Goal: Task Accomplishment & Management: Use online tool/utility

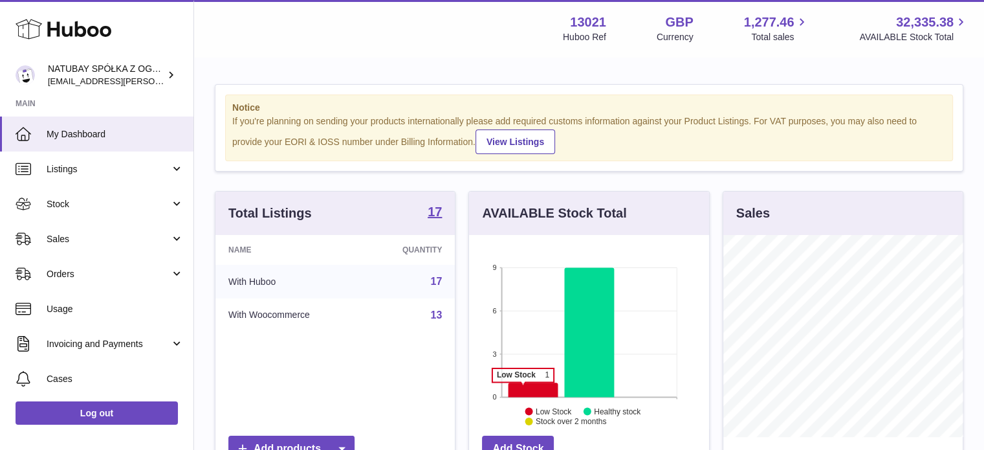
click at [523, 388] on icon at bounding box center [534, 389] width 50 height 14
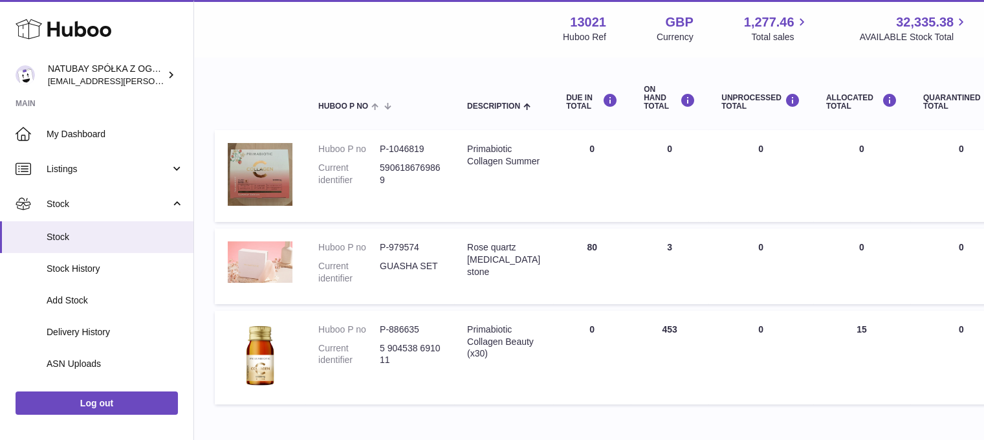
scroll to position [129, 0]
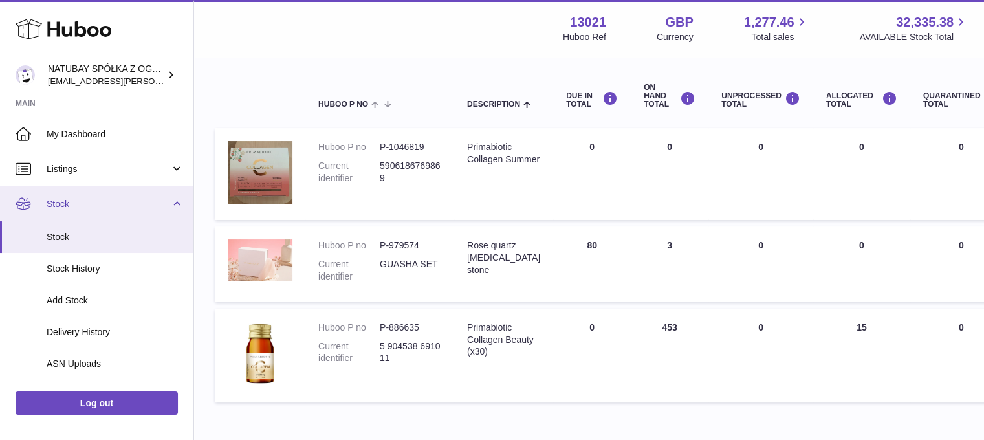
click at [98, 199] on span "Stock" at bounding box center [109, 204] width 124 height 12
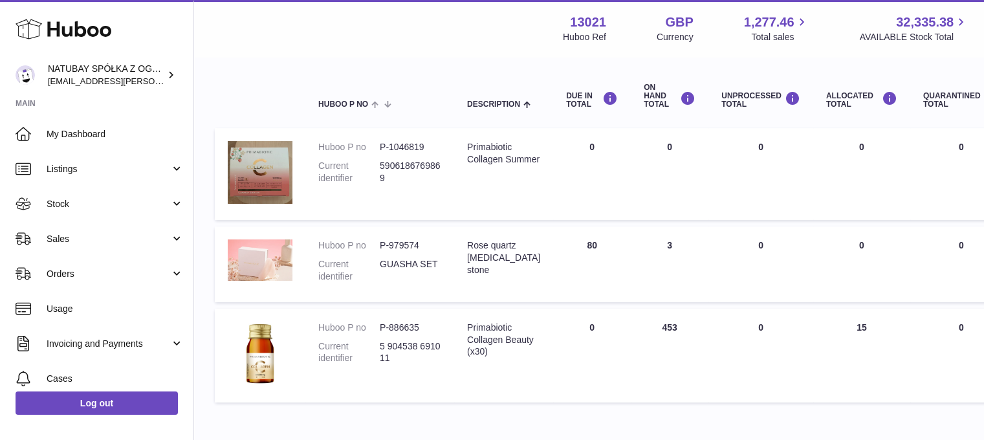
click at [87, 242] on span "Sales" at bounding box center [109, 239] width 124 height 12
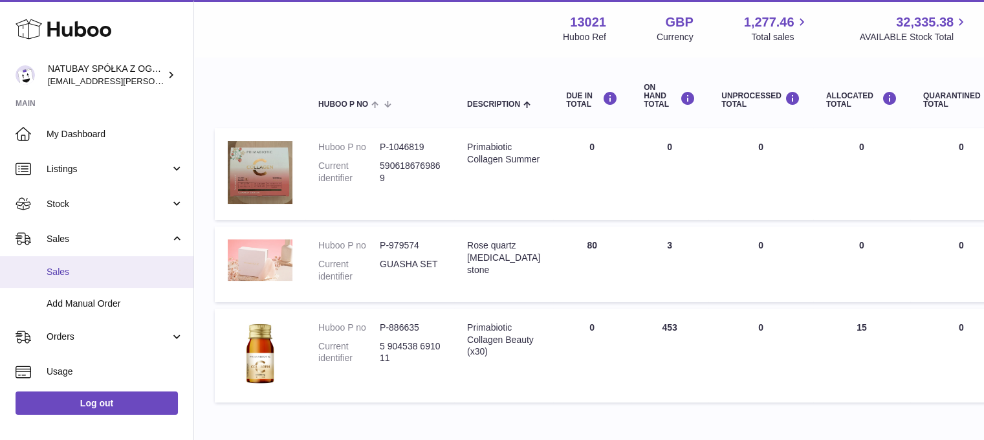
click at [87, 272] on span "Sales" at bounding box center [115, 272] width 137 height 12
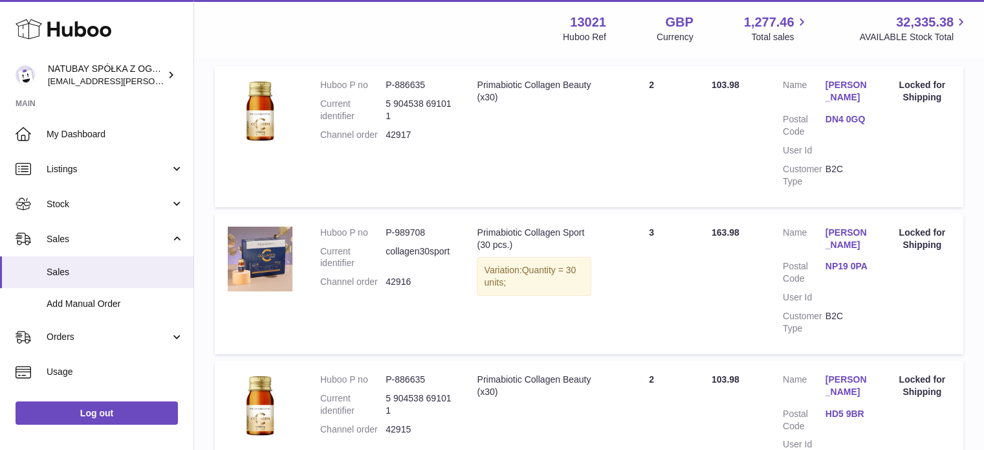
scroll to position [65, 0]
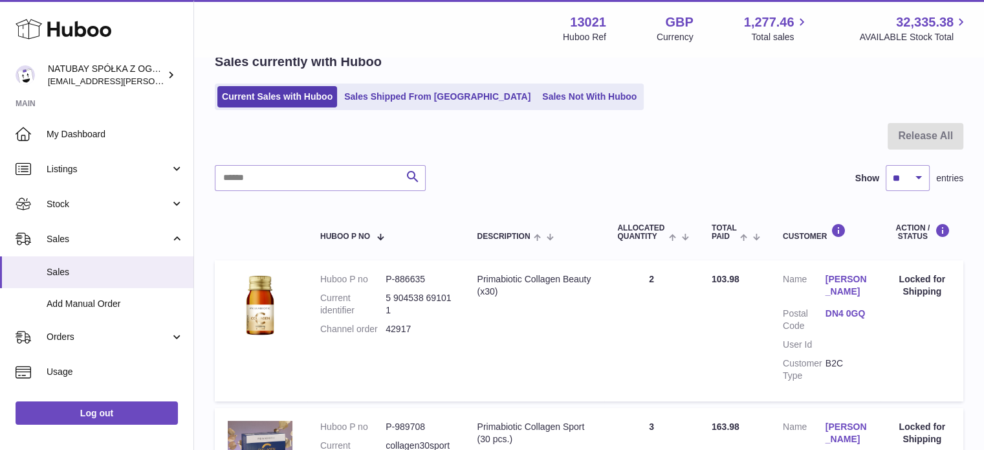
click at [503, 82] on div "Sales currently with Huboo Current Sales with Huboo Sales Shipped From Huboo Sa…" at bounding box center [589, 81] width 749 height 57
click at [538, 90] on link "Sales Not With Huboo" at bounding box center [590, 96] width 104 height 21
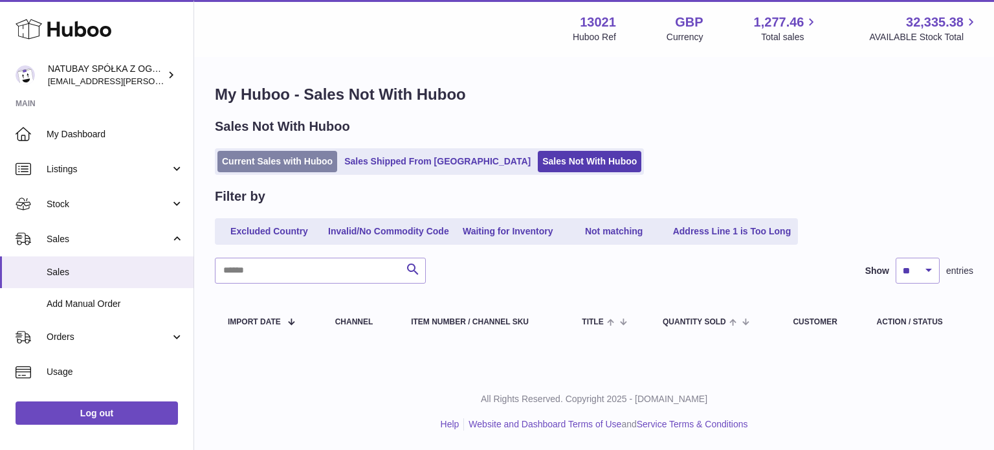
click at [267, 156] on link "Current Sales with Huboo" at bounding box center [277, 161] width 120 height 21
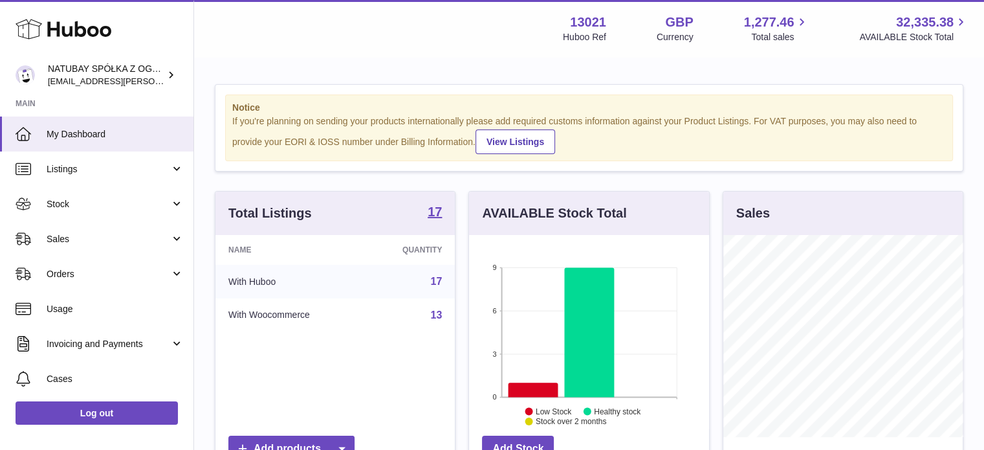
scroll to position [202, 240]
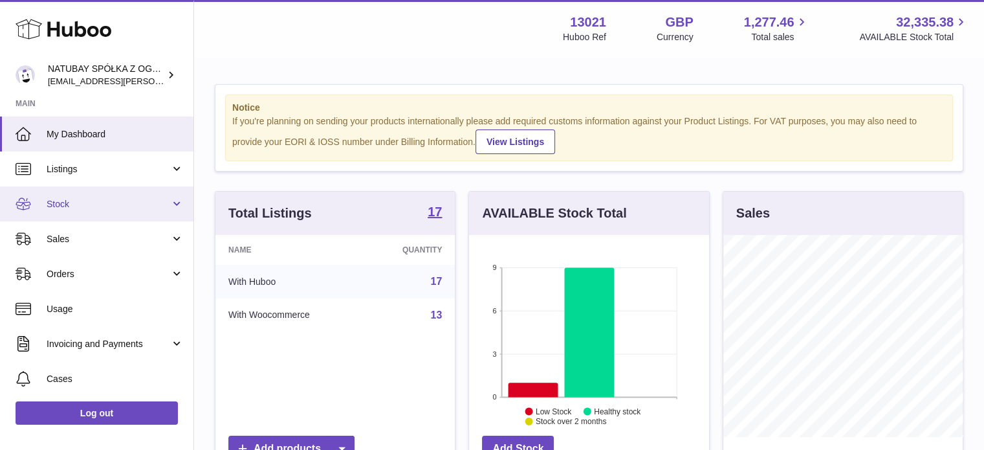
click at [59, 212] on link "Stock" at bounding box center [96, 203] width 193 height 35
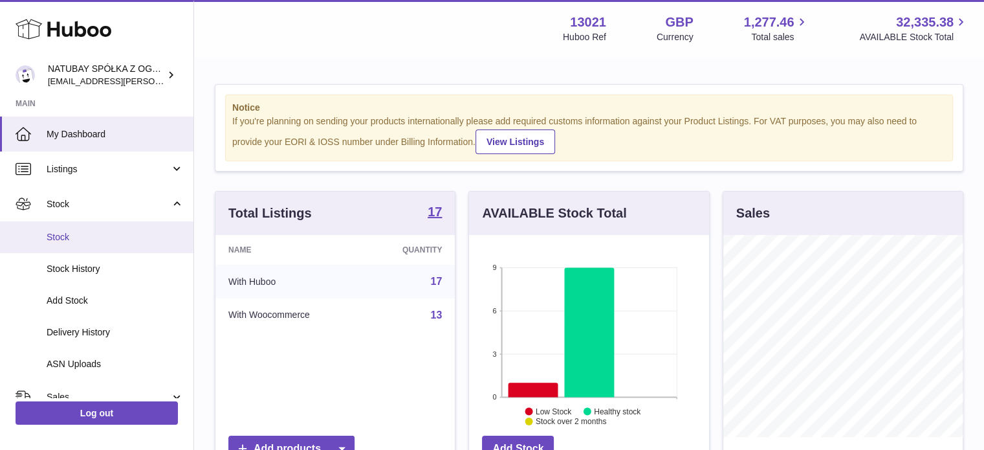
click at [60, 235] on span "Stock" at bounding box center [115, 237] width 137 height 12
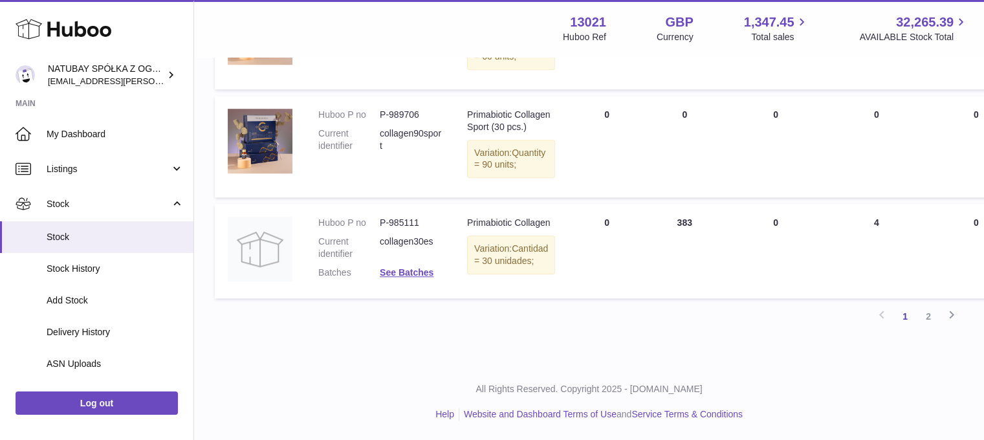
scroll to position [1154, 0]
click at [930, 312] on link "2" at bounding box center [928, 316] width 23 height 23
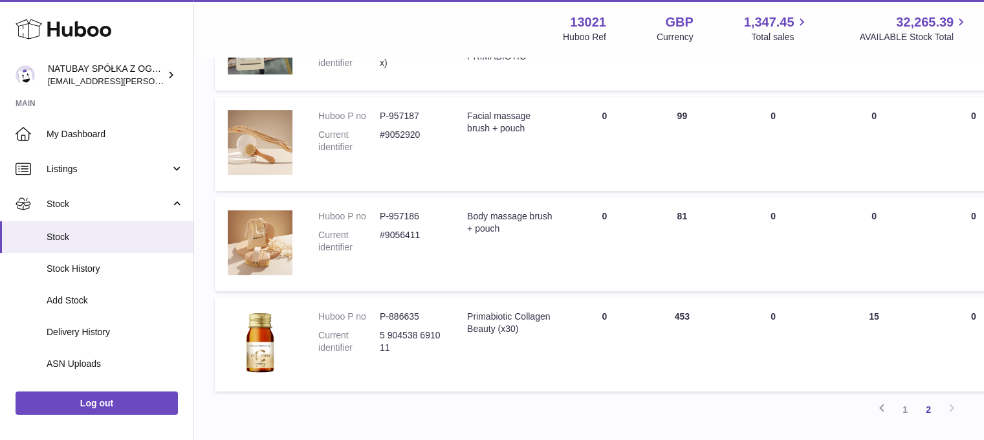
scroll to position [623, 0]
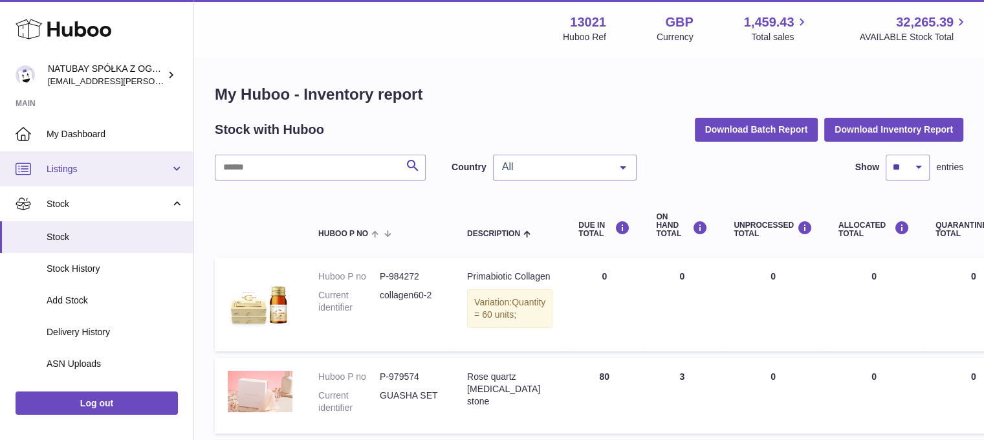
click at [91, 178] on link "Listings" at bounding box center [96, 168] width 193 height 35
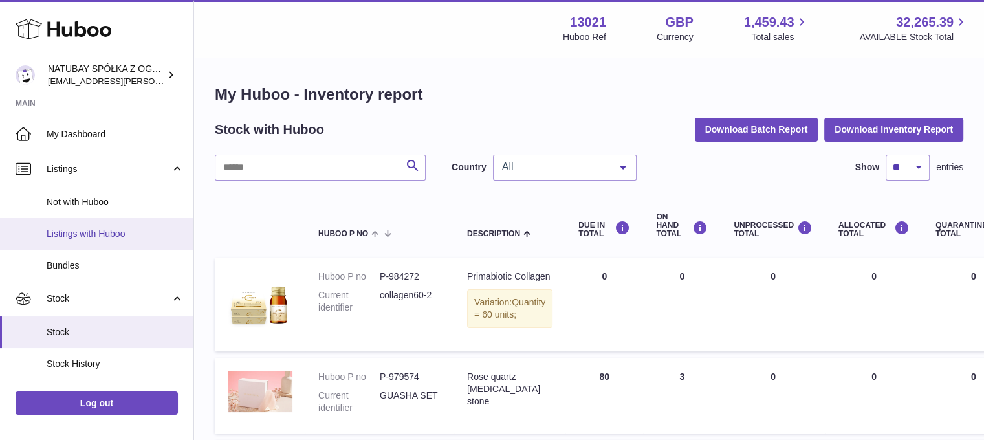
click at [93, 236] on span "Listings with Huboo" at bounding box center [115, 234] width 137 height 12
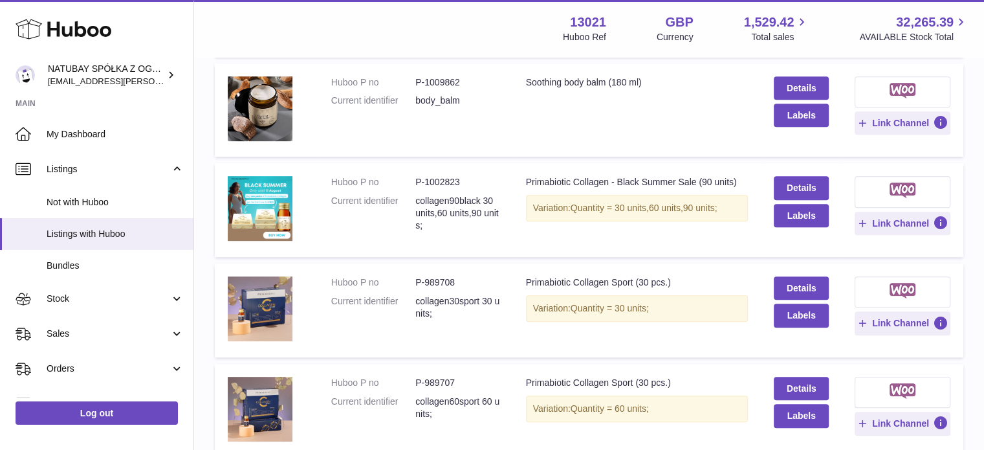
scroll to position [943, 0]
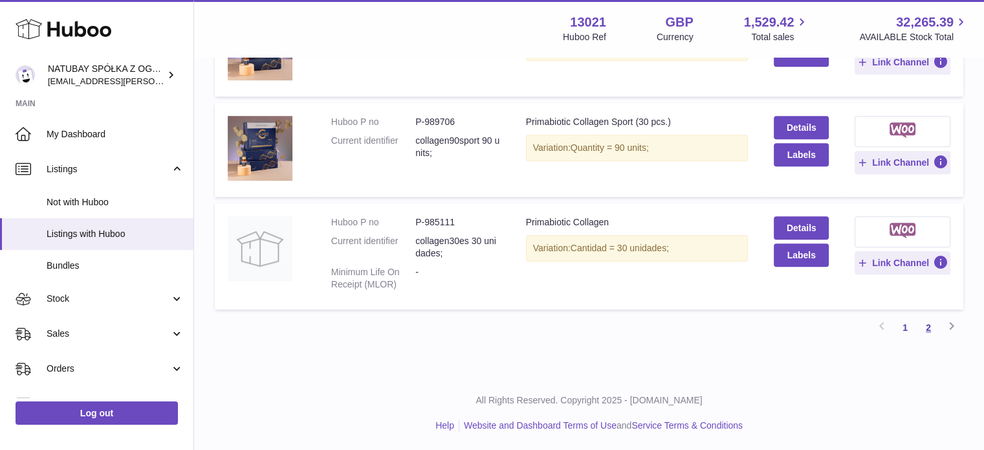
click at [929, 324] on link "2" at bounding box center [928, 327] width 23 height 23
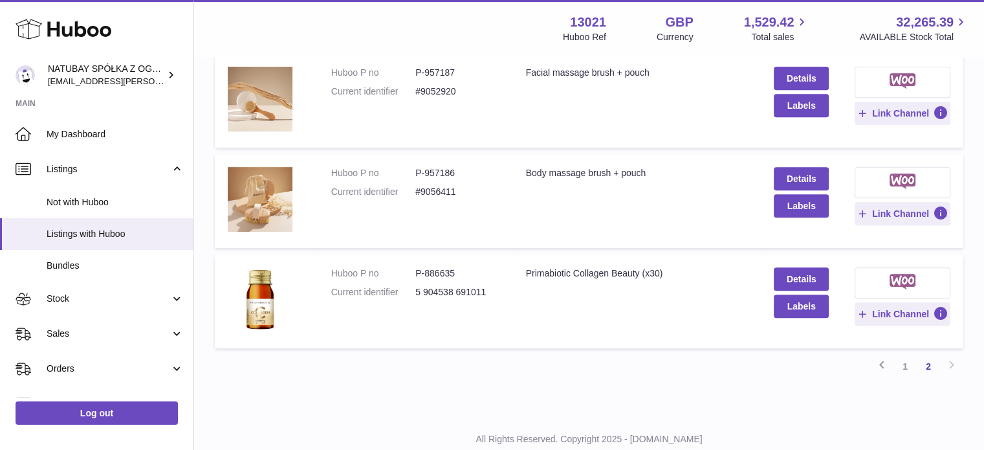
scroll to position [575, 0]
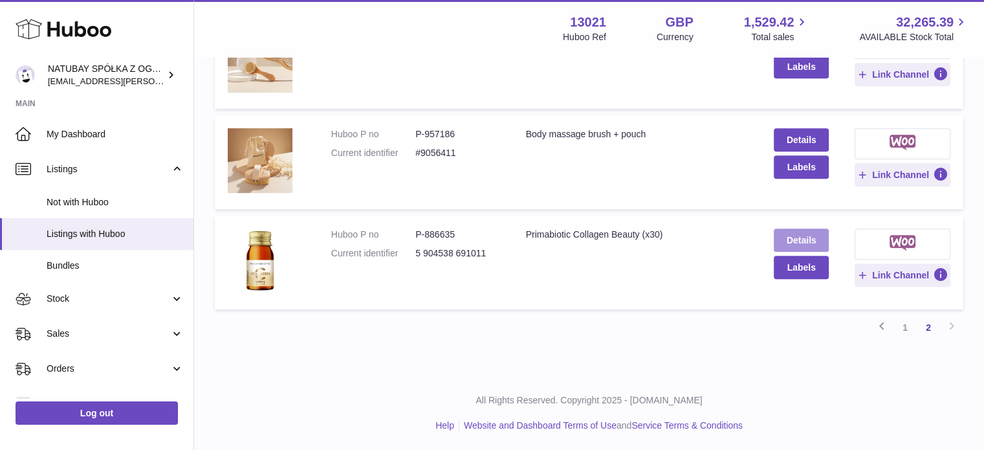
click at [786, 248] on link "Details" at bounding box center [801, 239] width 54 height 23
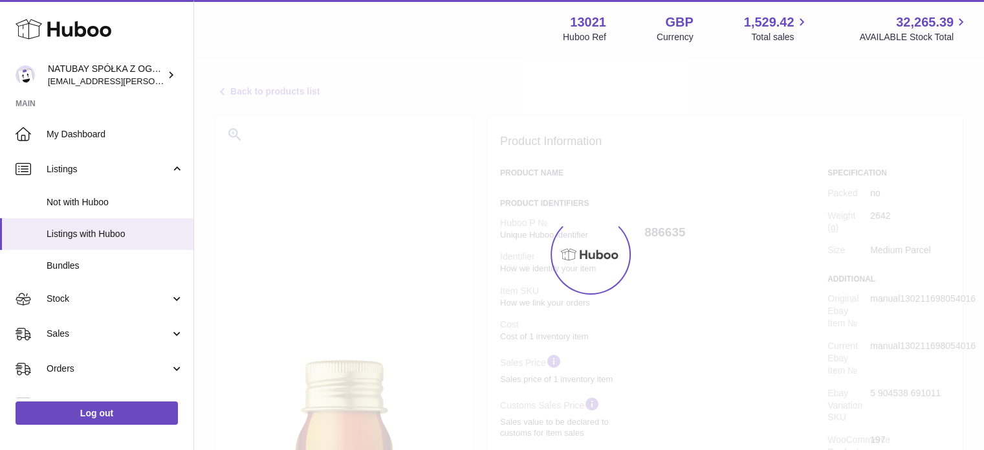
select select "***"
select select "****"
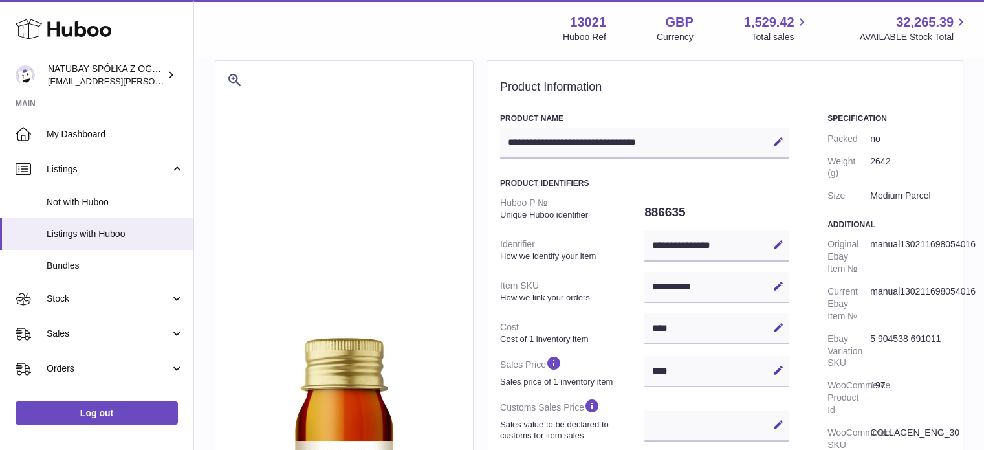
scroll to position [129, 0]
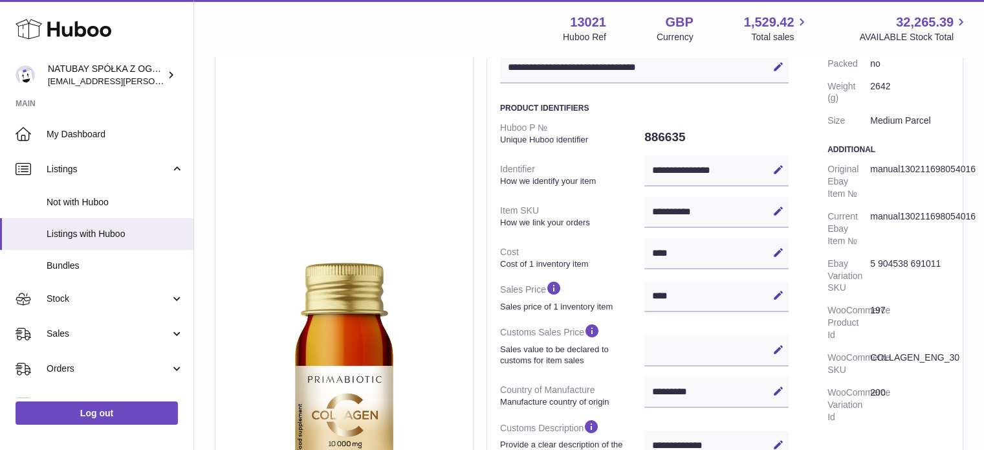
click at [716, 212] on div "**********" at bounding box center [717, 212] width 144 height 31
click at [774, 214] on icon at bounding box center [779, 211] width 12 height 12
click at [700, 212] on input "**********" at bounding box center [717, 212] width 144 height 31
type input "**********"
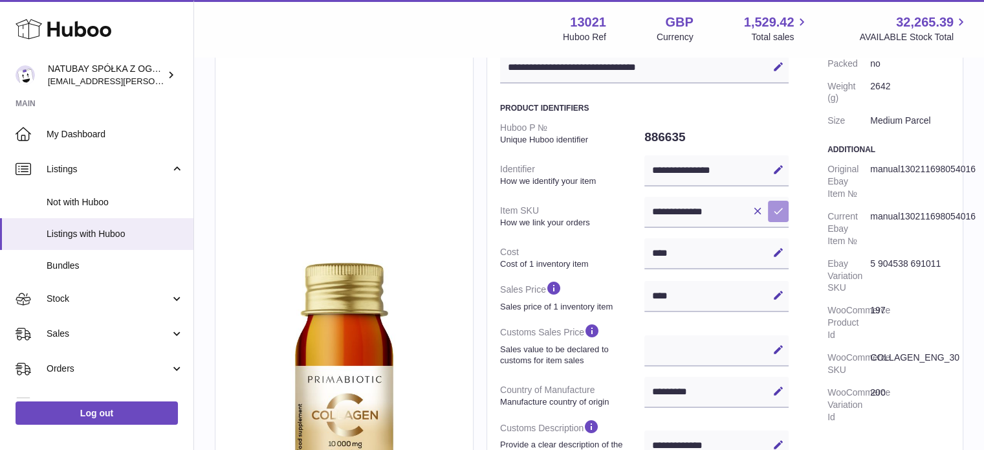
click at [778, 213] on icon at bounding box center [779, 211] width 12 height 12
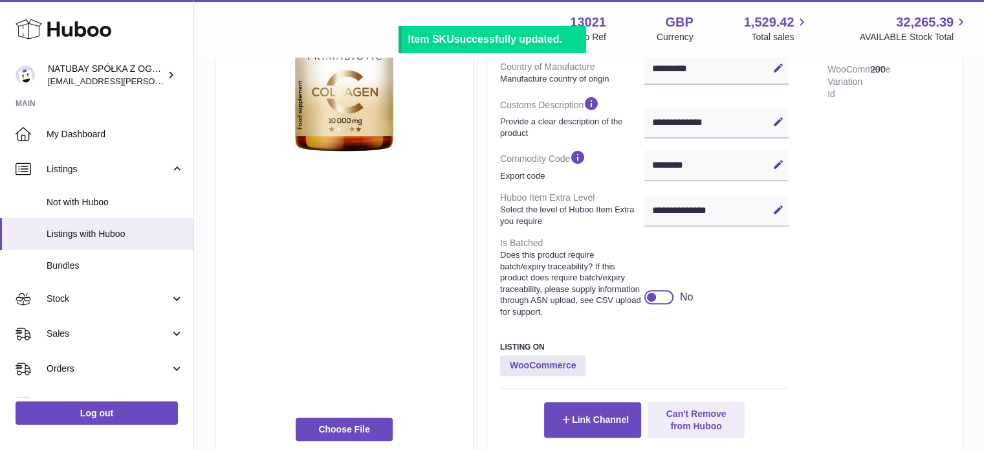
scroll to position [453, 0]
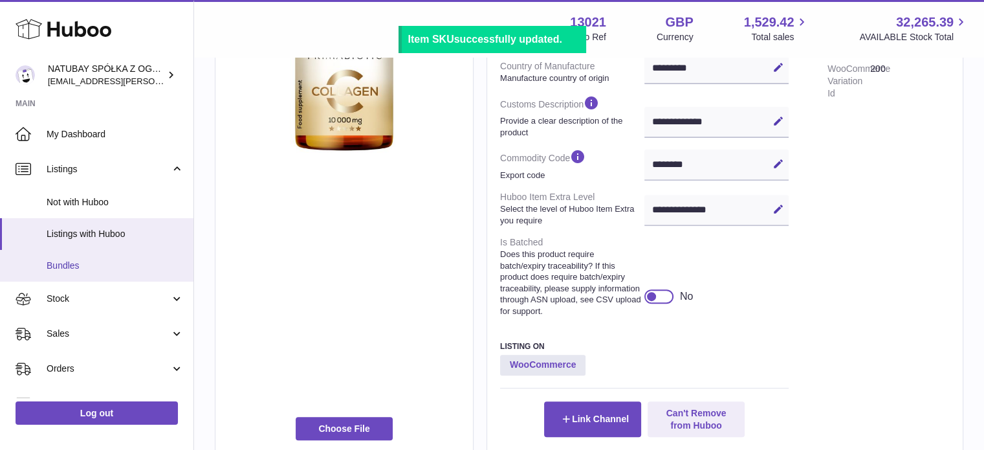
click at [98, 255] on link "Bundles" at bounding box center [96, 266] width 193 height 32
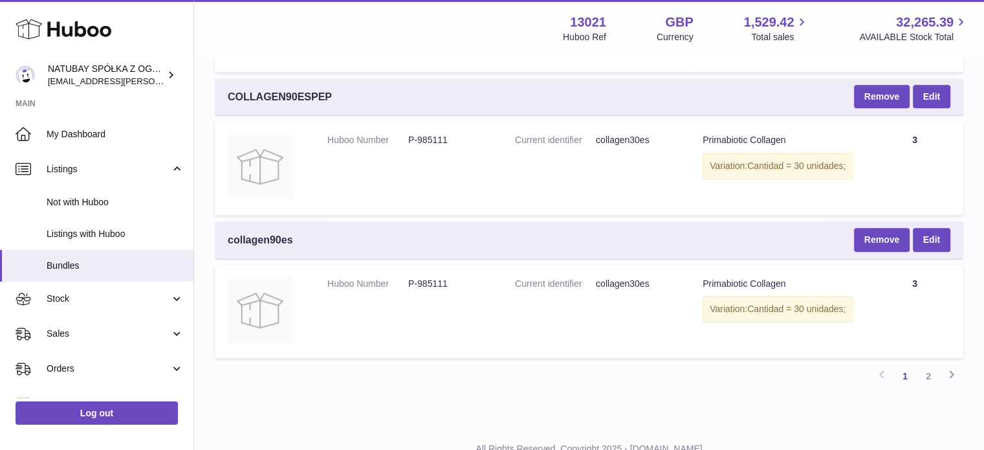
scroll to position [1424, 0]
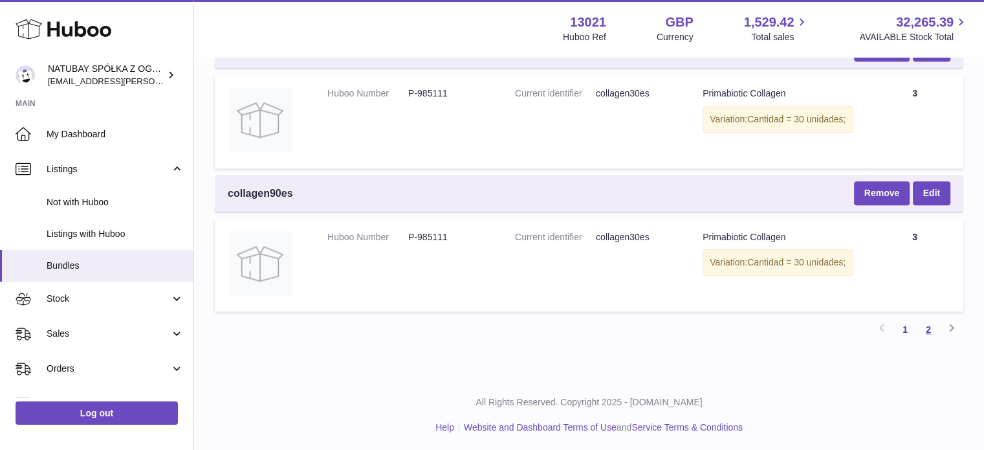
click at [922, 327] on link "2" at bounding box center [928, 329] width 23 height 23
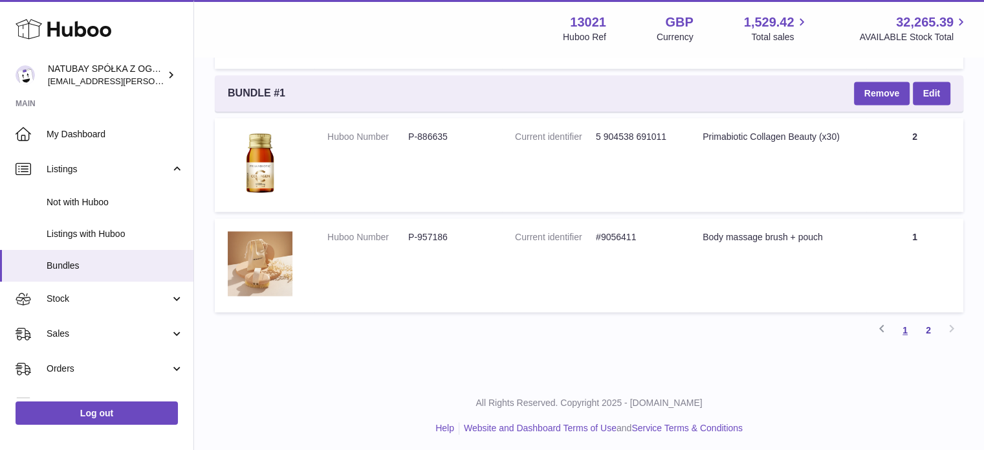
click at [901, 328] on link "1" at bounding box center [905, 329] width 23 height 23
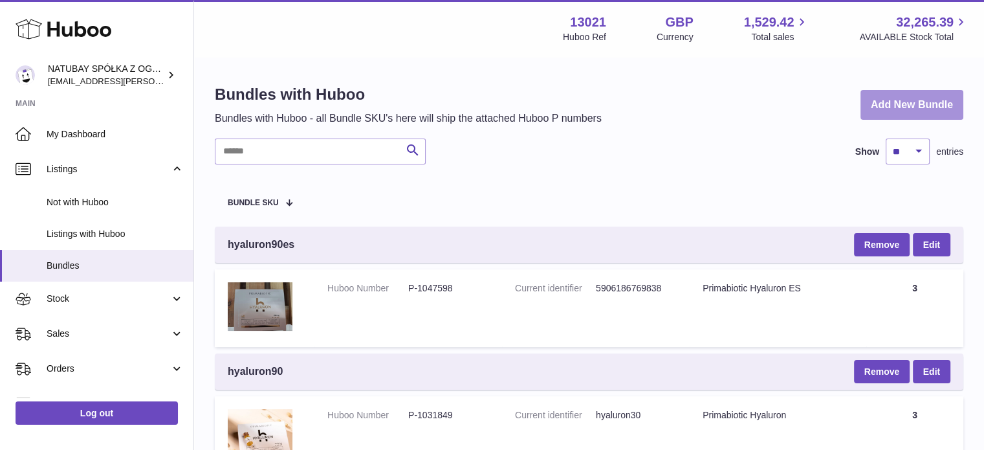
click at [904, 103] on link "Add New Bundle" at bounding box center [912, 105] width 103 height 30
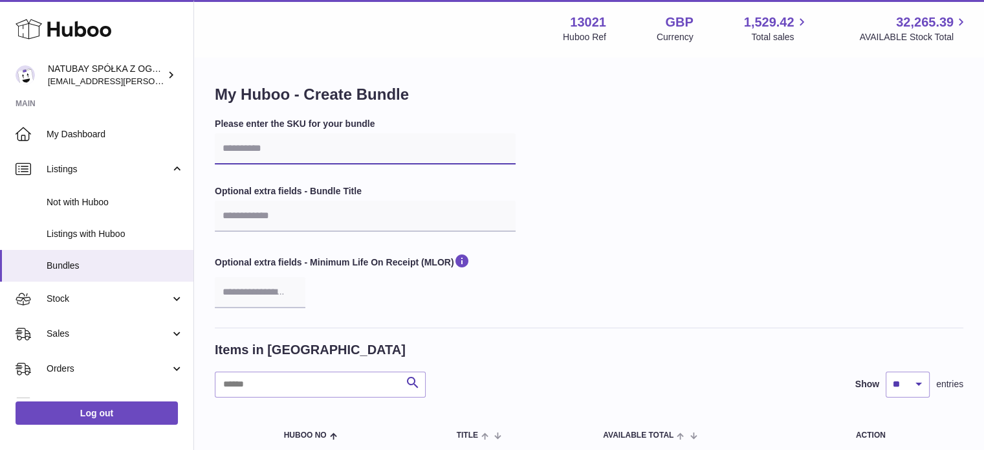
click at [314, 150] on input "text" at bounding box center [365, 148] width 301 height 31
type input "**********"
click at [588, 152] on div "**********" at bounding box center [589, 223] width 749 height 210
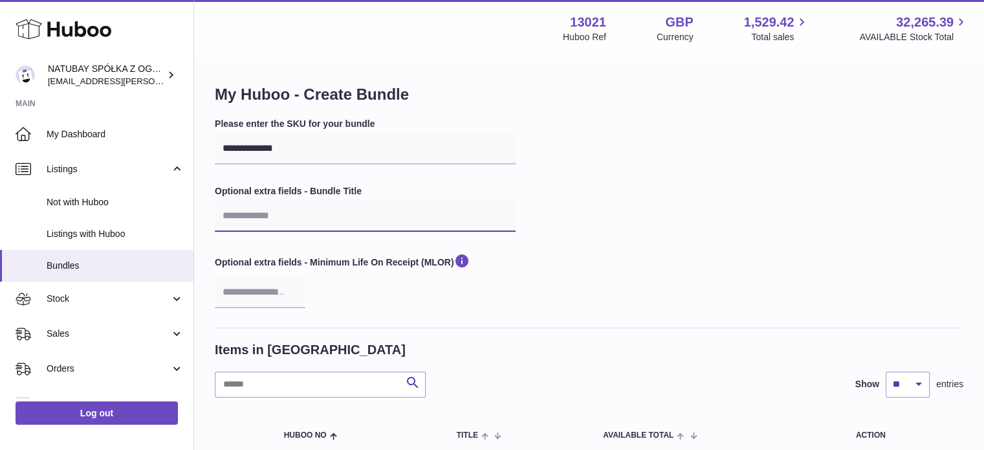
click at [308, 219] on input "text" at bounding box center [365, 216] width 301 height 31
type input "**********"
click at [598, 208] on div "**********" at bounding box center [589, 223] width 749 height 210
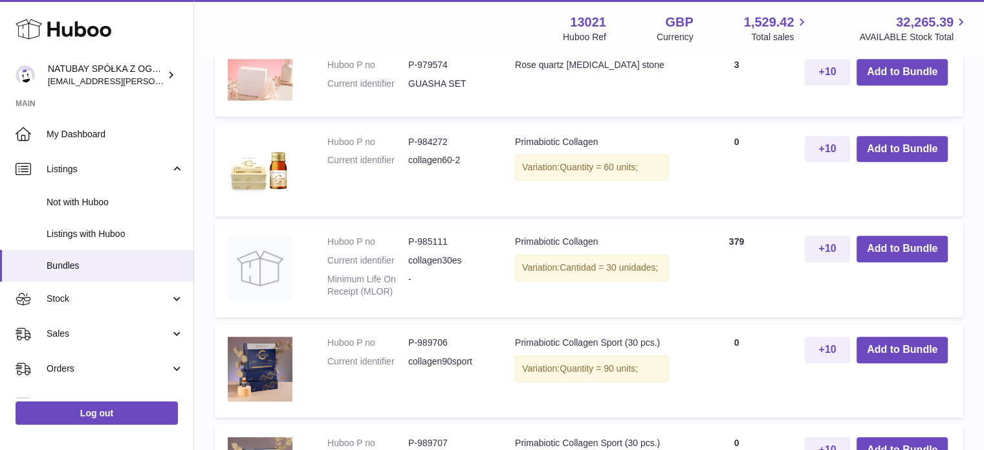
scroll to position [906, 0]
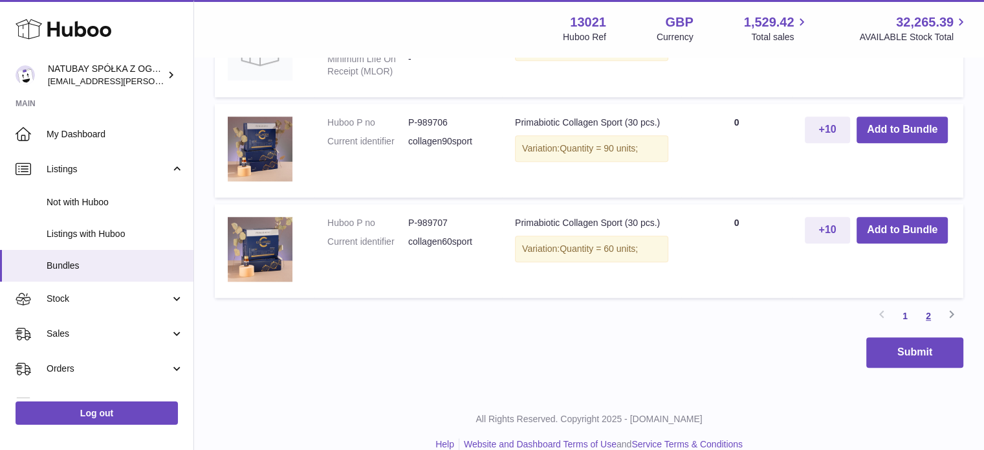
click at [932, 323] on link "2" at bounding box center [928, 315] width 23 height 23
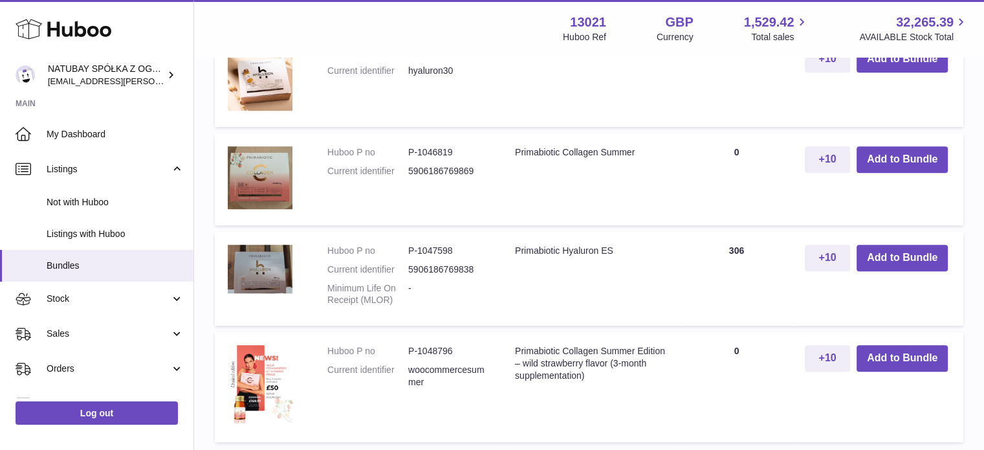
scroll to position [1029, 0]
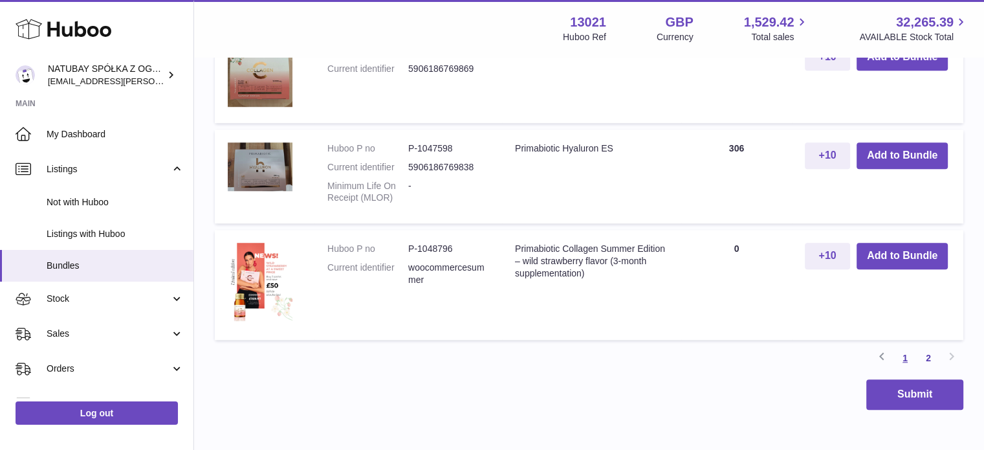
click at [900, 351] on link "1" at bounding box center [905, 357] width 23 height 23
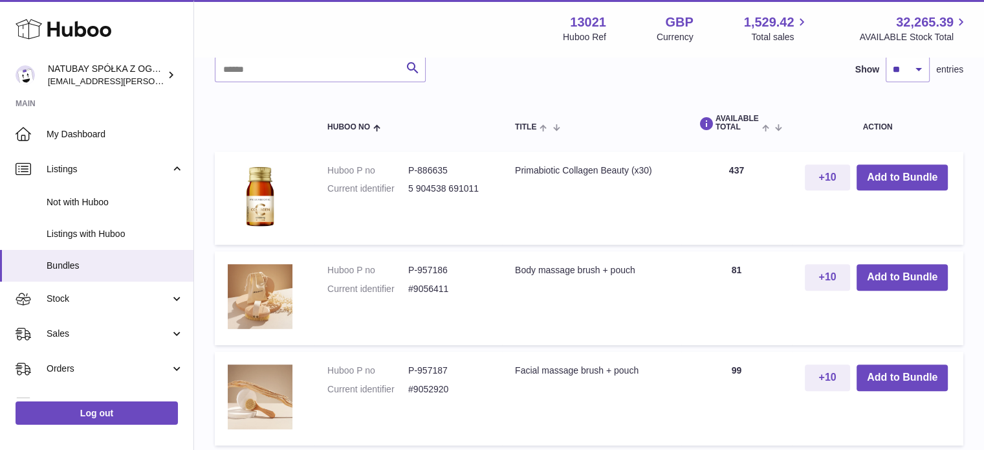
scroll to position [382, 0]
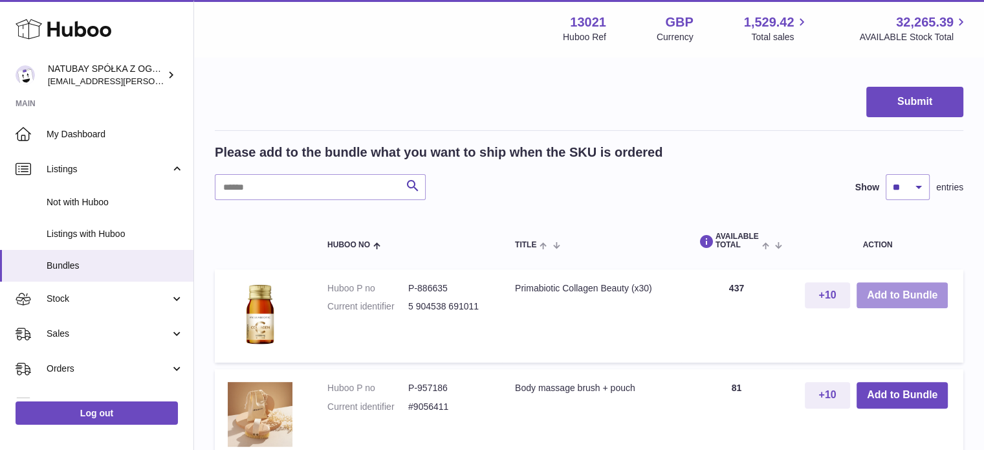
click at [930, 290] on button "Add to Bundle" at bounding box center [902, 295] width 91 height 27
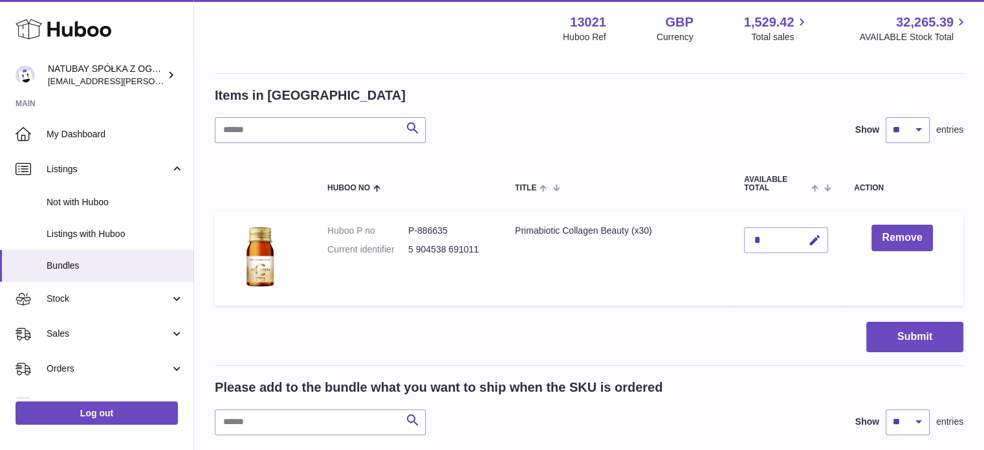
scroll to position [252, 0]
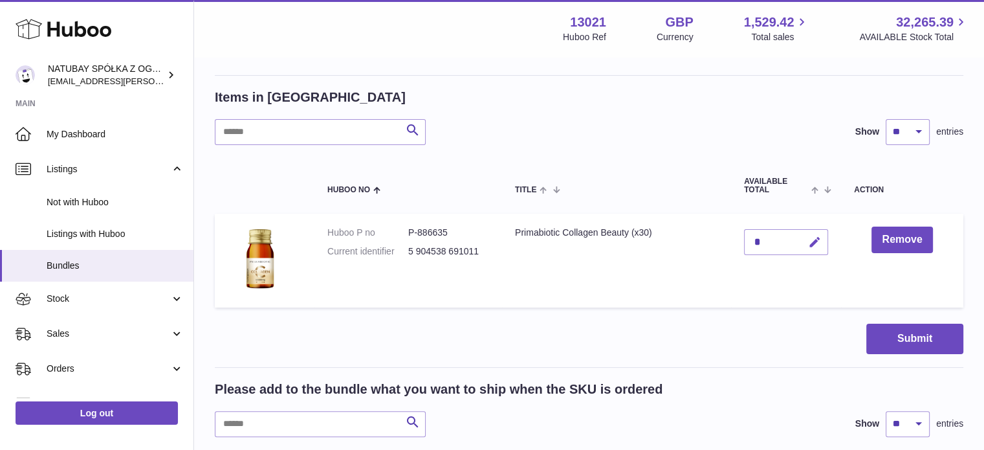
click at [819, 245] on icon "button" at bounding box center [815, 243] width 14 height 14
drag, startPoint x: 767, startPoint y: 239, endPoint x: 746, endPoint y: 237, distance: 21.5
click at [751, 238] on input "*" at bounding box center [786, 242] width 84 height 26
type input "*"
click at [821, 241] on button "submit" at bounding box center [813, 242] width 25 height 21
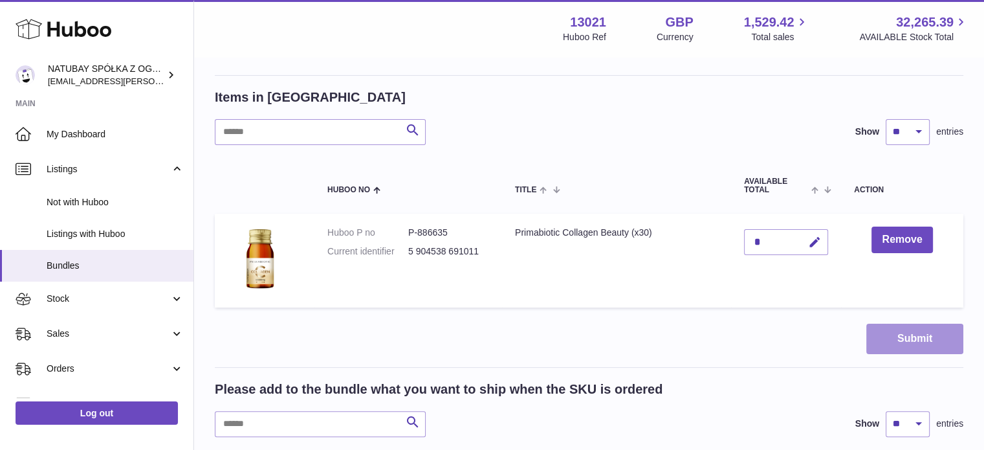
click at [892, 334] on button "Submit" at bounding box center [914, 339] width 97 height 30
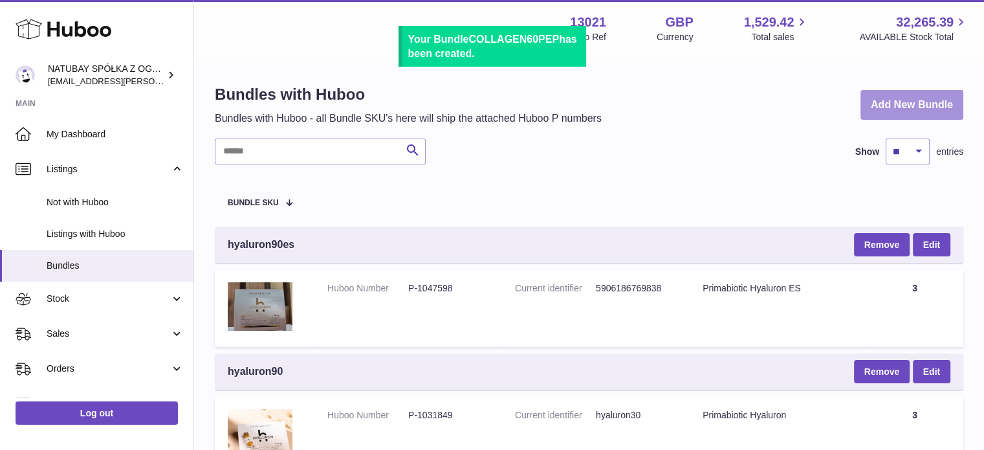
click at [919, 109] on link "Add New Bundle" at bounding box center [912, 105] width 103 height 30
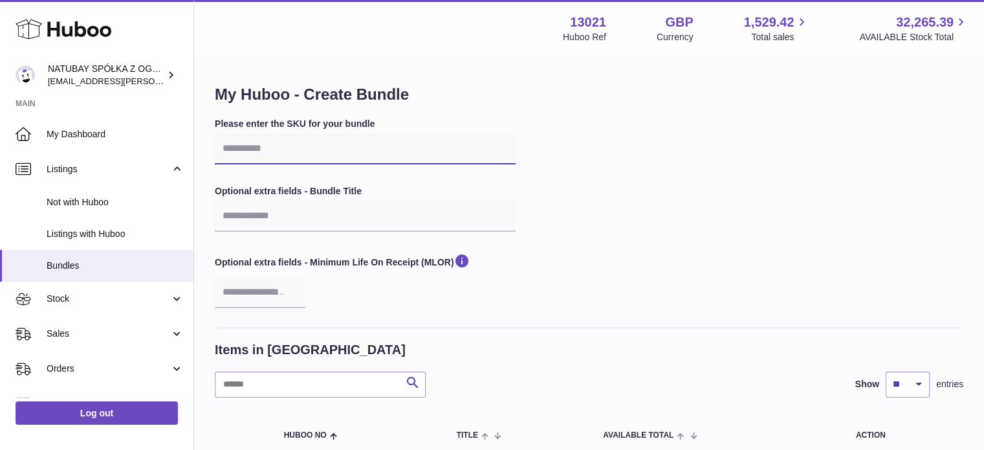
click at [293, 145] on input "text" at bounding box center [365, 148] width 301 height 31
type input "**********"
click at [527, 142] on div "**********" at bounding box center [589, 223] width 749 height 210
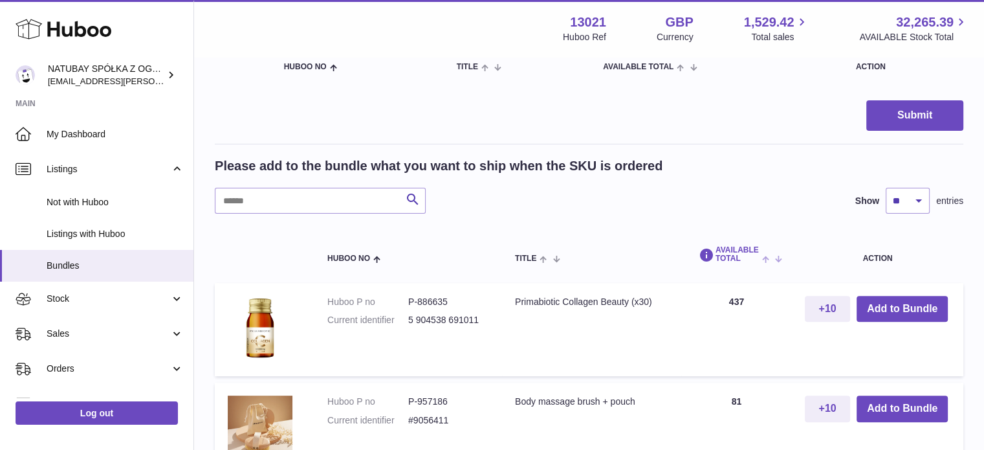
scroll to position [388, 0]
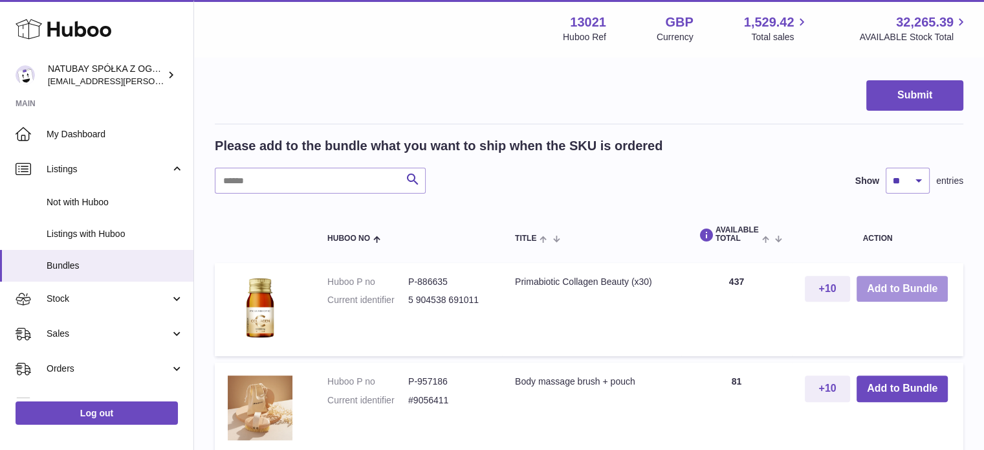
click at [902, 288] on button "Add to Bundle" at bounding box center [902, 289] width 91 height 27
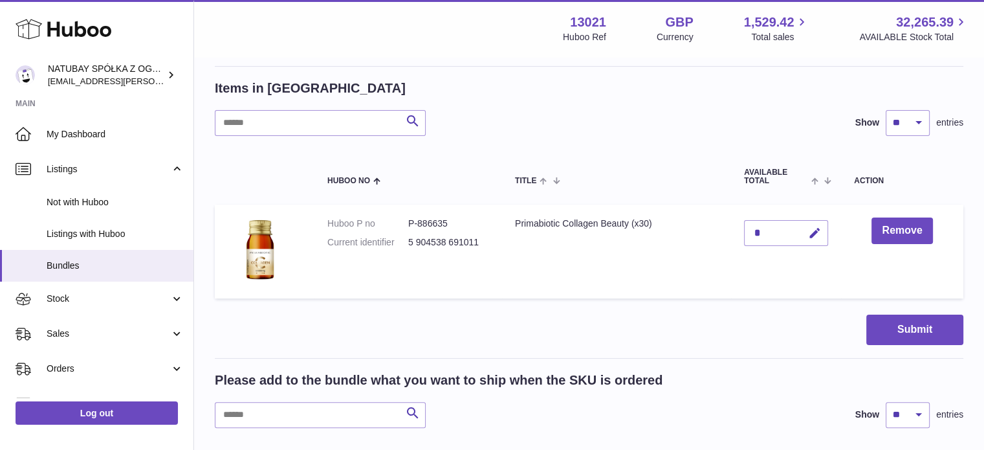
scroll to position [259, 0]
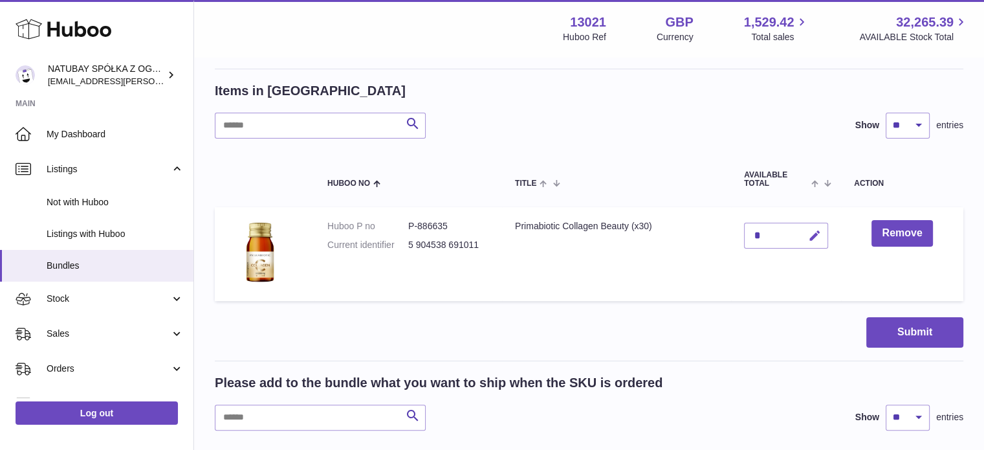
click at [811, 229] on icon "button" at bounding box center [815, 236] width 14 height 14
click at [734, 227] on td "*" at bounding box center [786, 254] width 110 height 94
type input "*"
click at [817, 230] on icon "submit" at bounding box center [816, 236] width 12 height 12
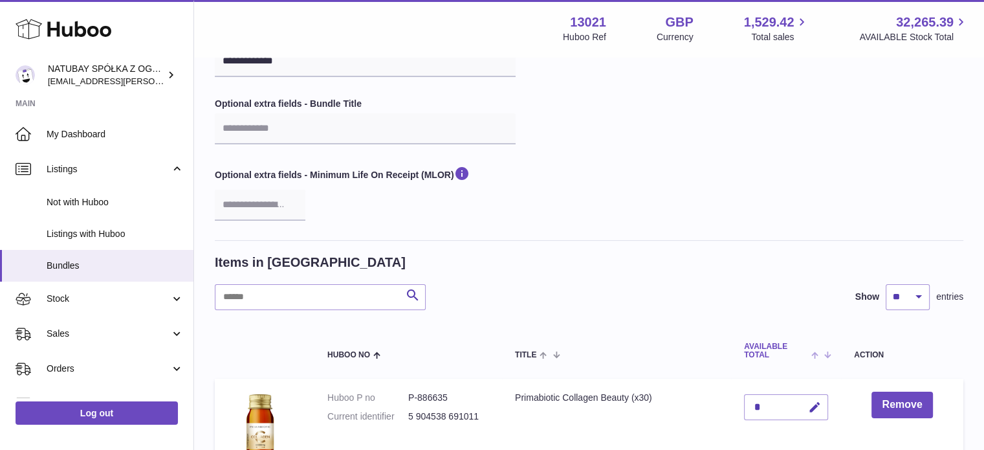
scroll to position [0, 0]
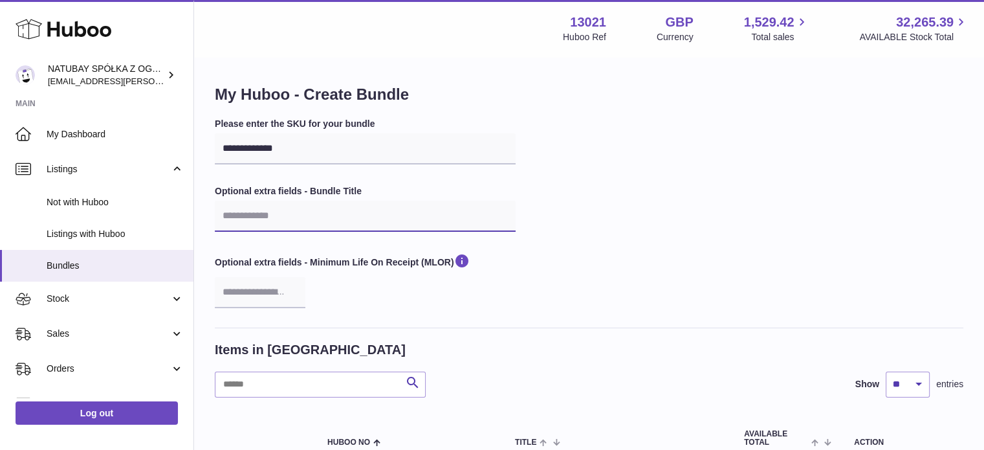
click at [396, 214] on input "text" at bounding box center [365, 216] width 301 height 31
type input "*"
type input "**********"
drag, startPoint x: 700, startPoint y: 204, endPoint x: 709, endPoint y: 204, distance: 9.1
click at [704, 204] on div "**********" at bounding box center [589, 223] width 749 height 210
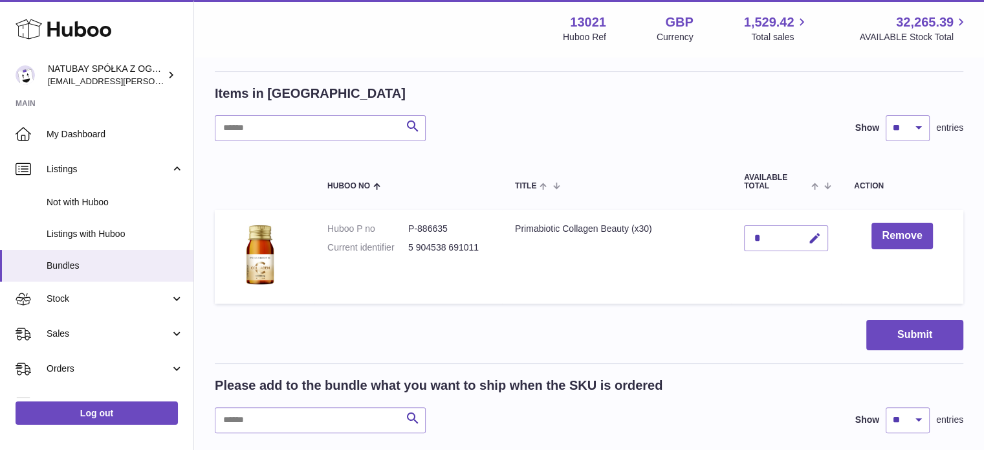
scroll to position [259, 0]
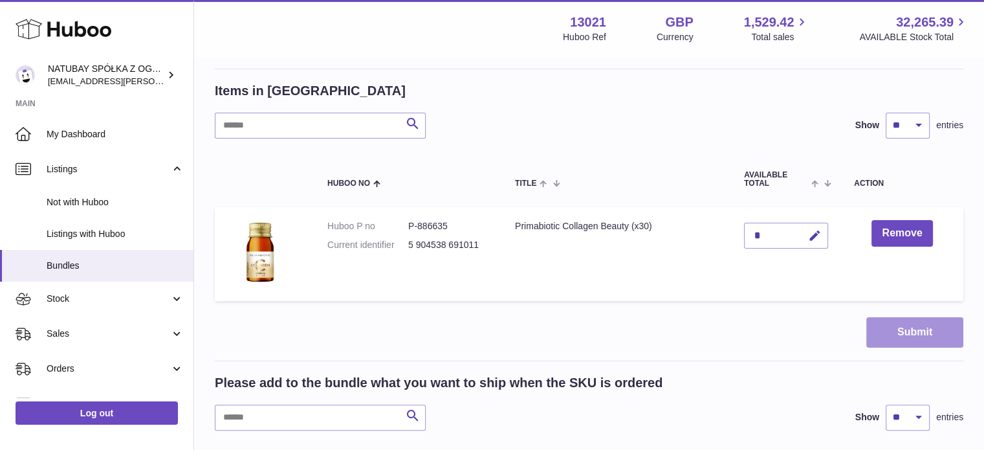
click at [885, 318] on button "Submit" at bounding box center [914, 332] width 97 height 30
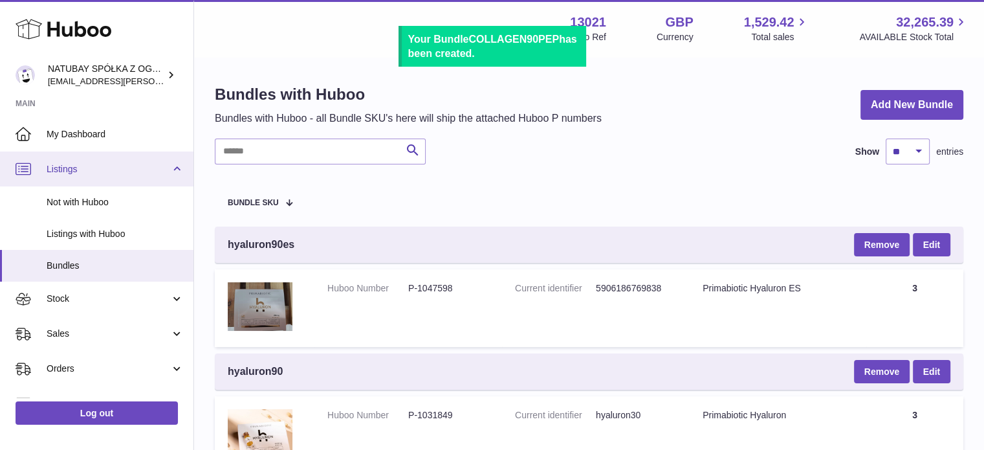
click at [67, 177] on link "Listings" at bounding box center [96, 168] width 193 height 35
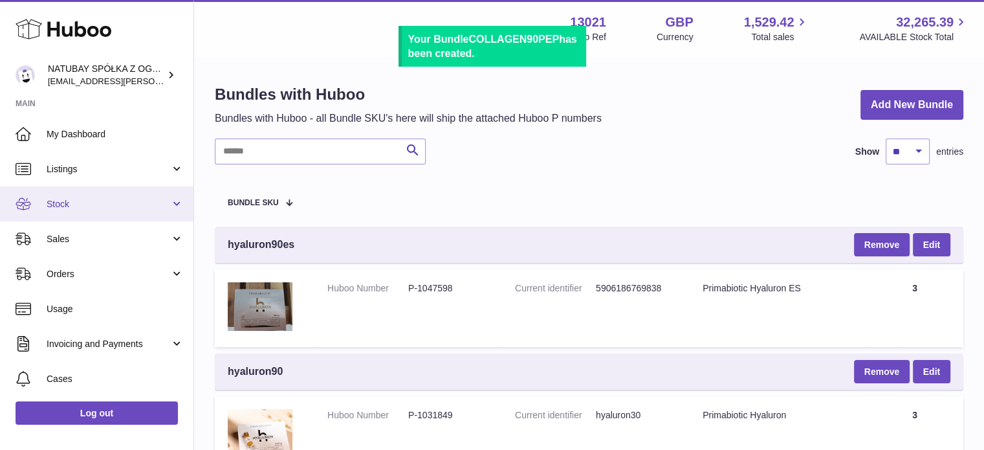
click at [95, 211] on link "Stock" at bounding box center [96, 203] width 193 height 35
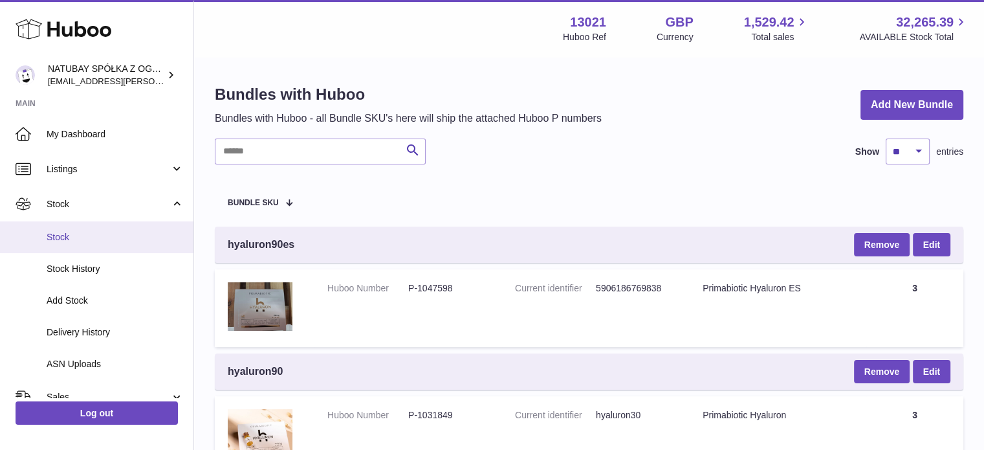
click at [93, 227] on link "Stock" at bounding box center [96, 237] width 193 height 32
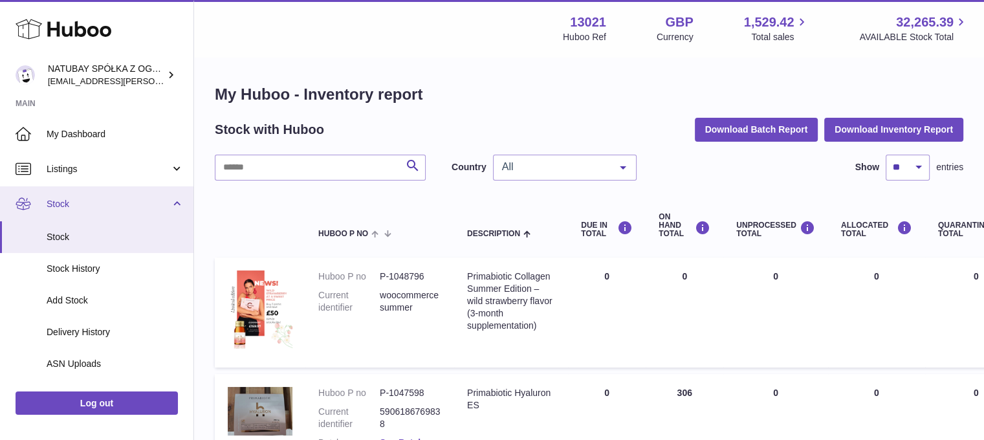
click at [102, 203] on span "Stock" at bounding box center [109, 204] width 124 height 12
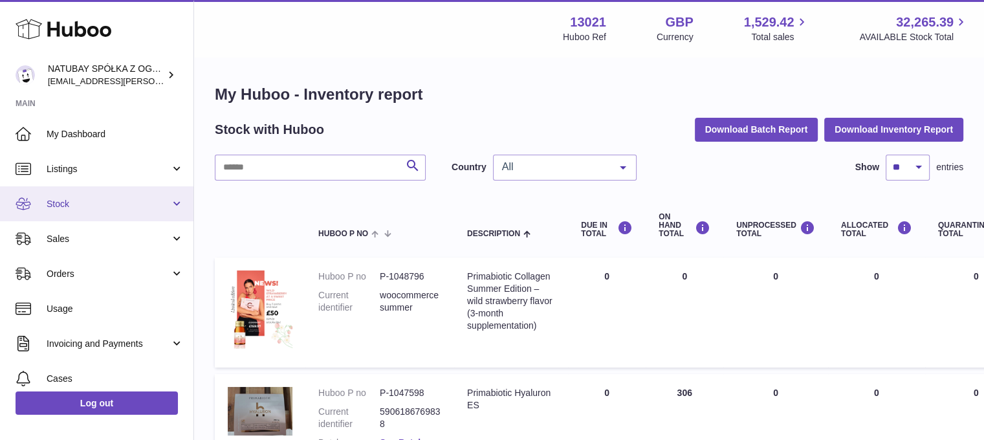
click at [97, 204] on span "Stock" at bounding box center [109, 204] width 124 height 12
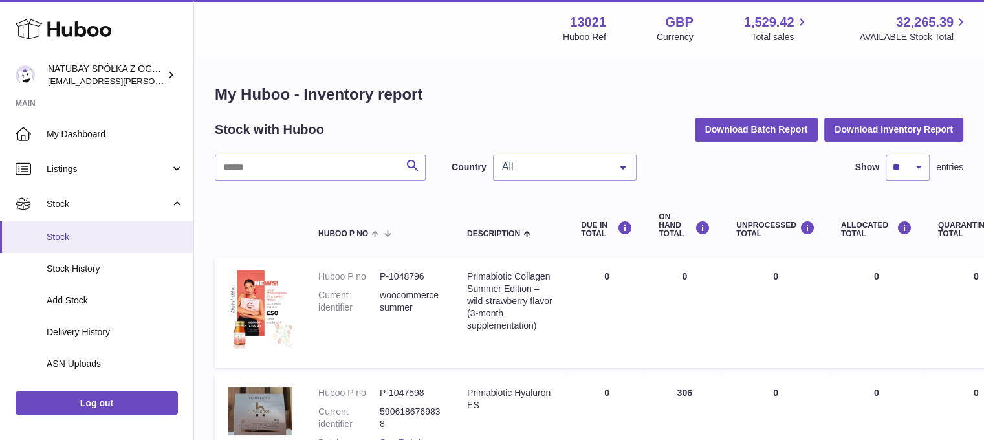
click at [93, 239] on span "Stock" at bounding box center [115, 237] width 137 height 12
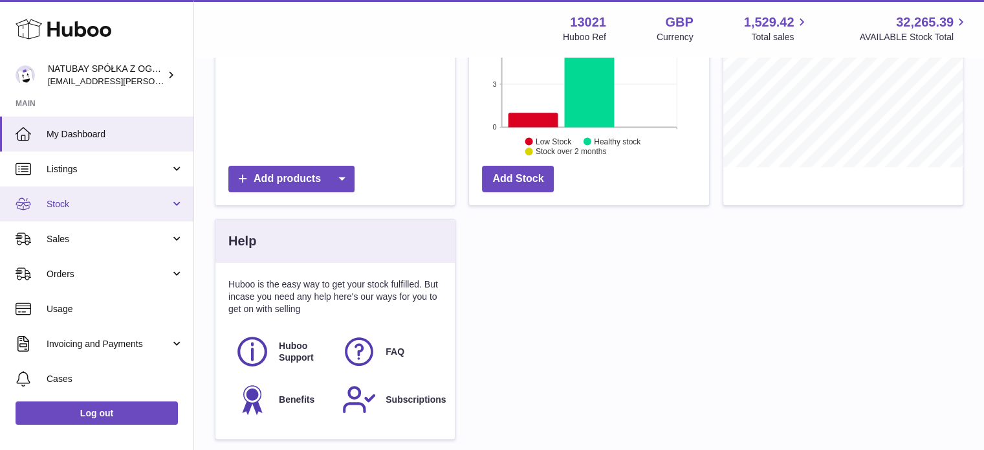
scroll to position [194, 0]
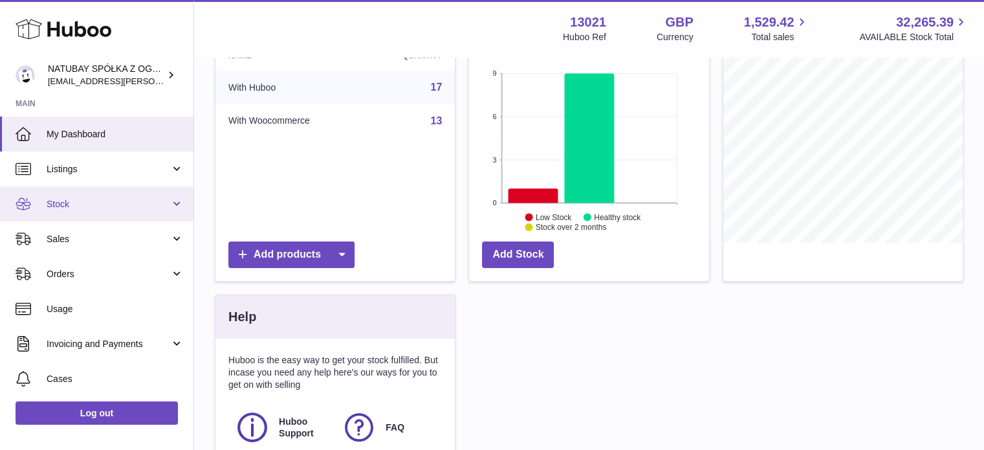
click at [85, 195] on link "Stock" at bounding box center [96, 203] width 193 height 35
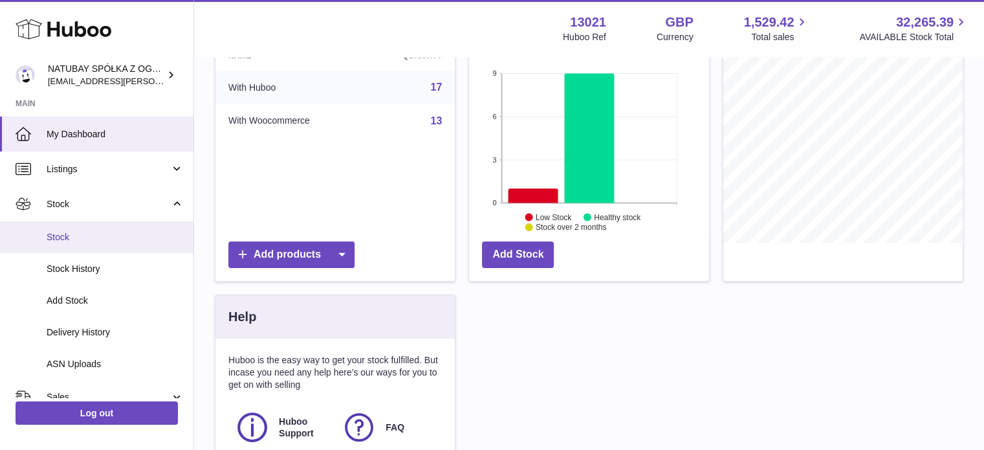
click at [85, 223] on link "Stock" at bounding box center [96, 237] width 193 height 32
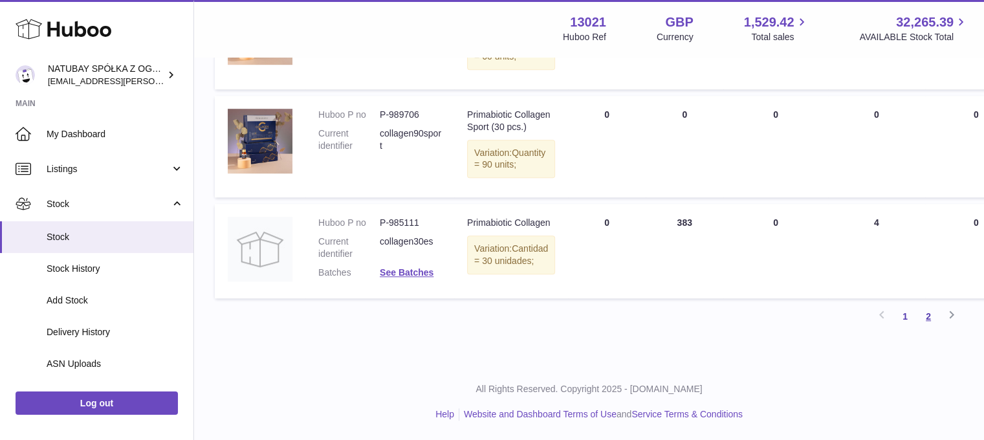
click at [929, 328] on link "2" at bounding box center [928, 316] width 23 height 23
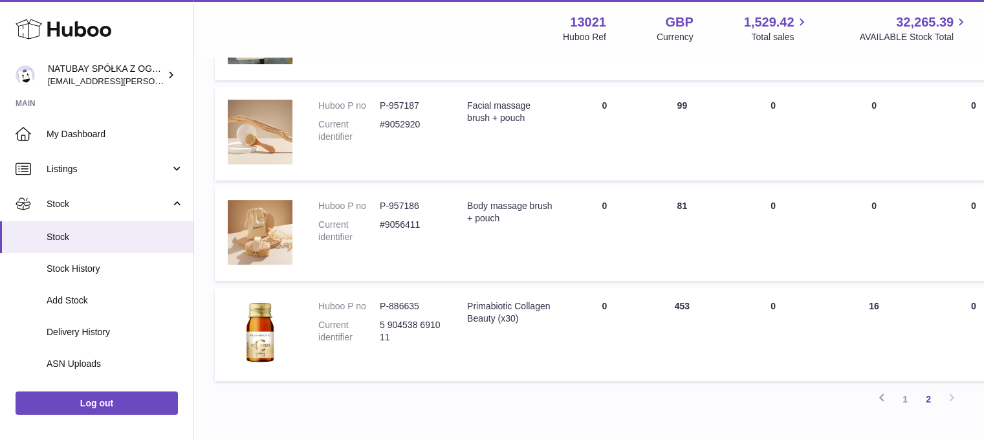
scroll to position [623, 0]
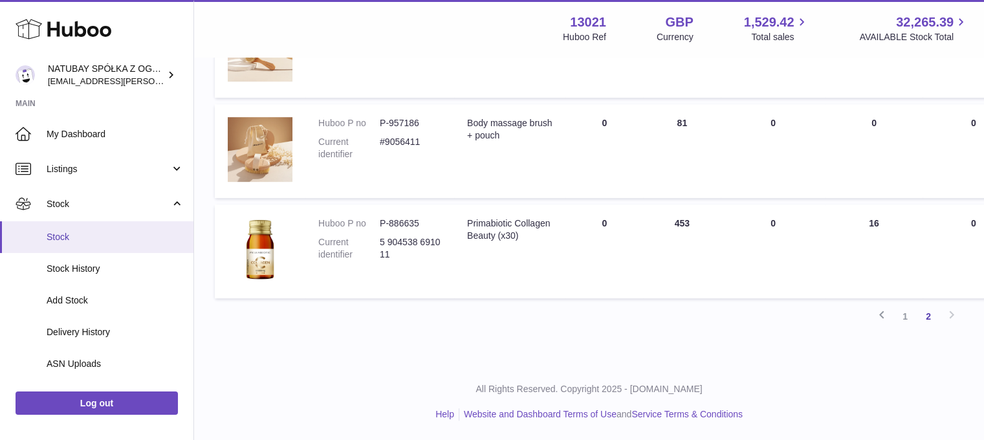
click at [105, 232] on span "Stock" at bounding box center [115, 237] width 137 height 12
